Goal: Check status

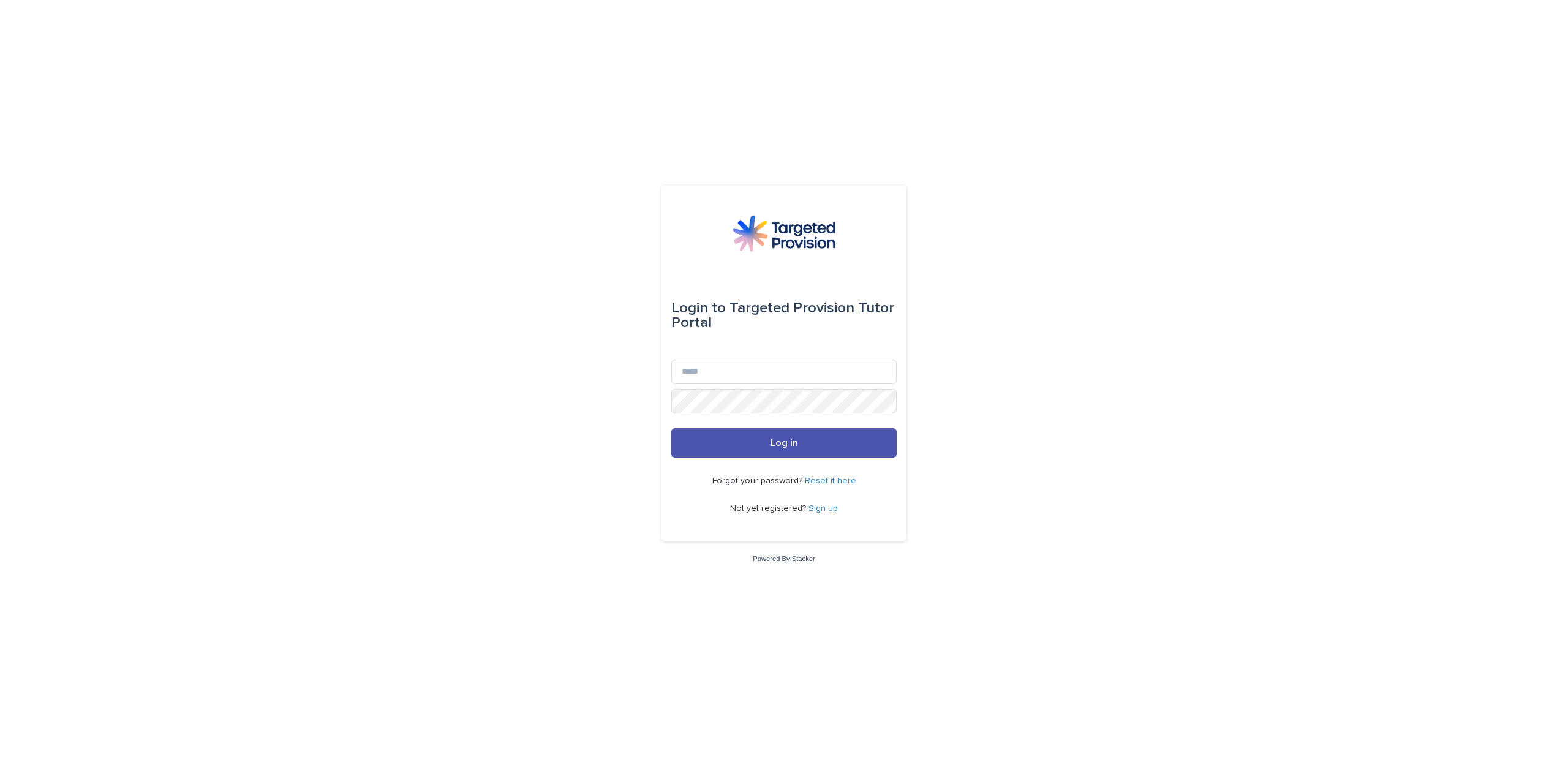
type input "**********"
click at [671, 428] on button "Log in" at bounding box center [784, 442] width 226 height 29
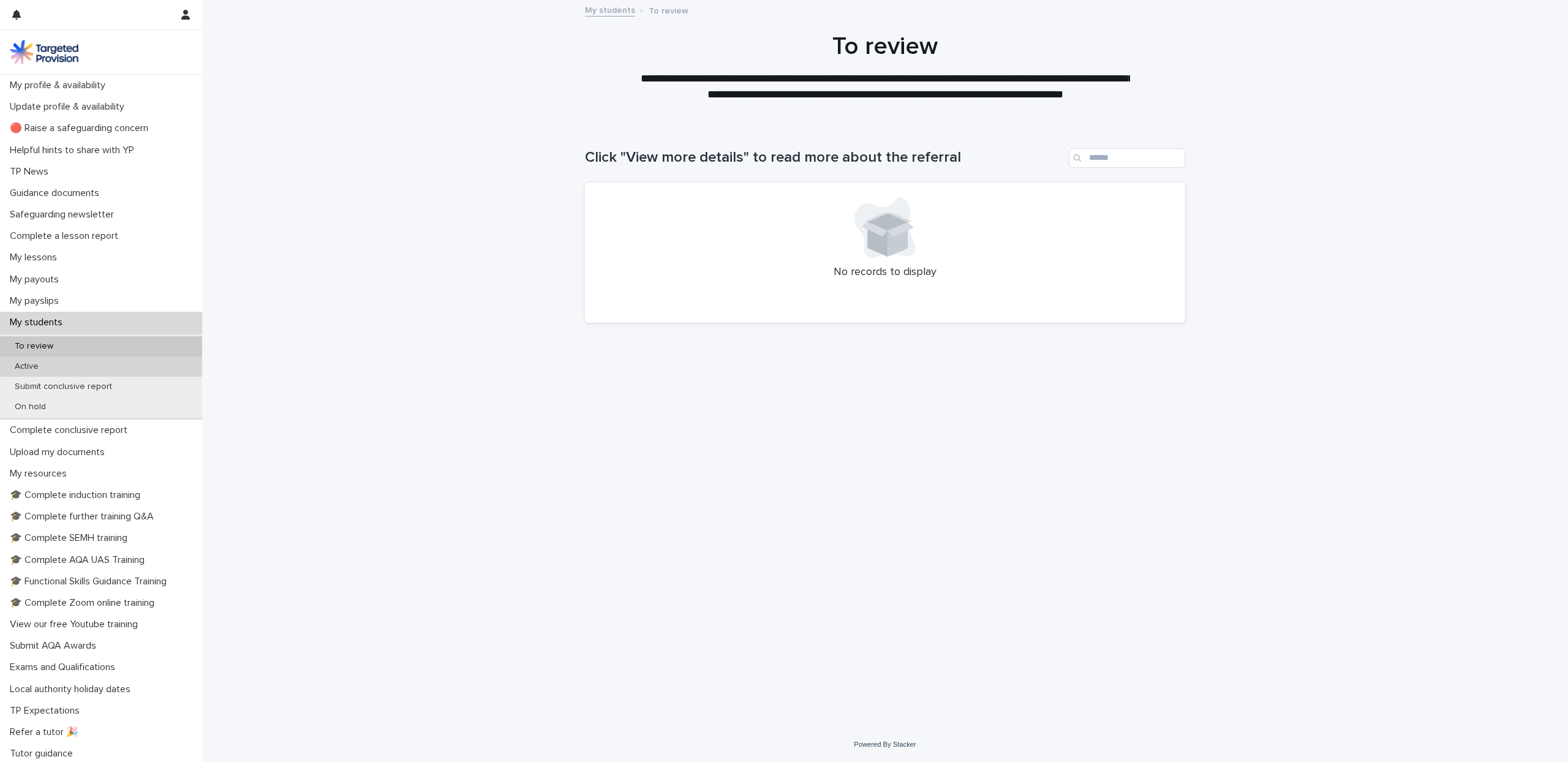
click at [24, 371] on p "Active" at bounding box center [26, 366] width 44 height 10
